Goal: Navigation & Orientation: Find specific page/section

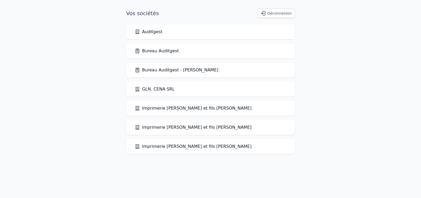
click at [162, 51] on link "Bureau Auditgest" at bounding box center [157, 51] width 44 height 6
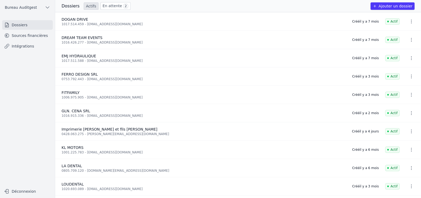
click at [37, 32] on link "Sources financières" at bounding box center [27, 36] width 51 height 10
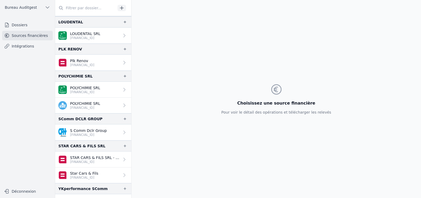
scroll to position [279, 0]
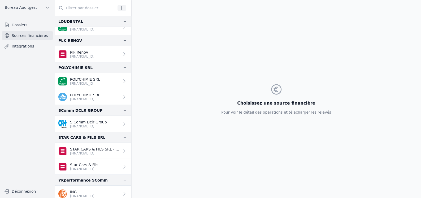
click at [94, 194] on p "[FINANCIAL_ID]" at bounding box center [82, 196] width 24 height 4
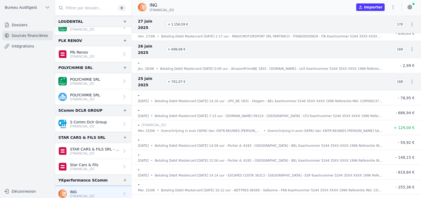
scroll to position [344, 0]
click at [411, 7] on icon at bounding box center [410, 7] width 4 height 4
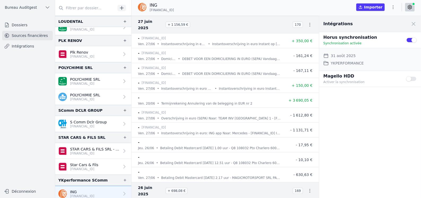
scroll to position [265, 0]
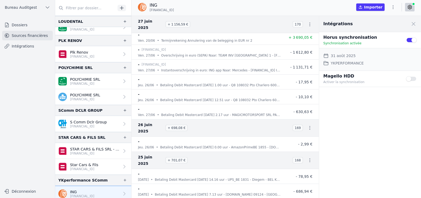
click at [24, 46] on link "Intégrations" at bounding box center [27, 46] width 51 height 10
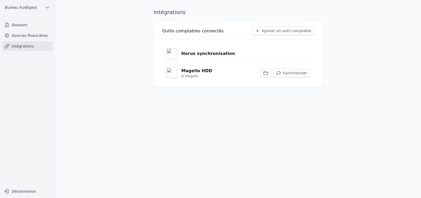
click at [34, 35] on link "Sources financières" at bounding box center [27, 36] width 51 height 10
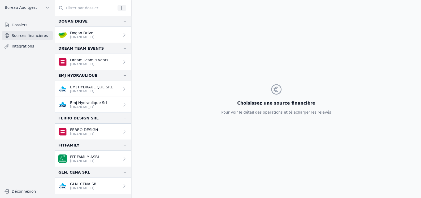
click at [27, 47] on link "Intégrations" at bounding box center [27, 46] width 51 height 10
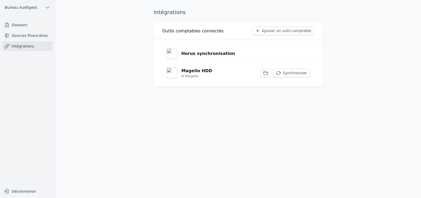
click at [33, 38] on link "Sources financières" at bounding box center [27, 36] width 51 height 10
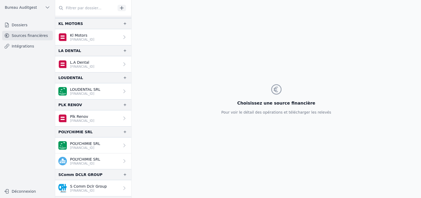
scroll to position [279, 0]
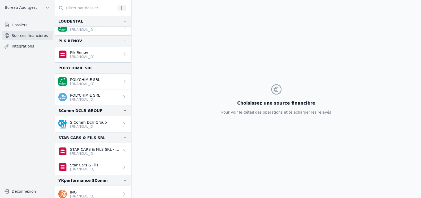
click at [88, 194] on p "[FINANCIAL_ID]" at bounding box center [82, 196] width 24 height 4
